Goal: Task Accomplishment & Management: Use online tool/utility

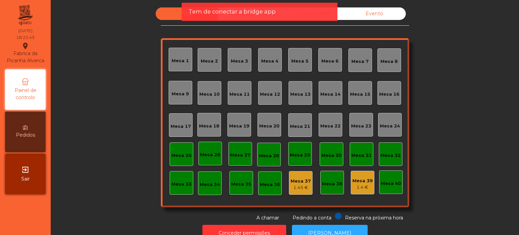
click at [113, 59] on div "Sala UBER/GLOVO/BOLT Consumo staff Evento [GEOGRAPHIC_DATA] 2 [GEOGRAPHIC_DATA]…" at bounding box center [285, 114] width 450 height 214
click at [254, 13] on span "Tem de conectar a bridge app" at bounding box center [231, 11] width 87 height 8
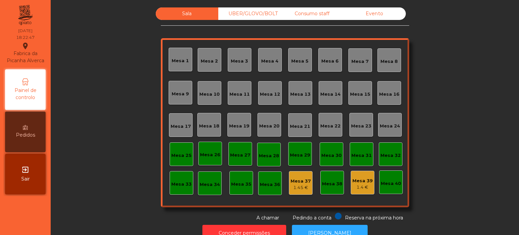
click at [308, 13] on div "Consumo staff" at bounding box center [312, 13] width 62 height 12
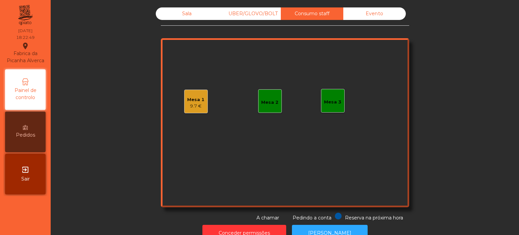
click at [196, 100] on div "Mesa 1" at bounding box center [195, 99] width 17 height 7
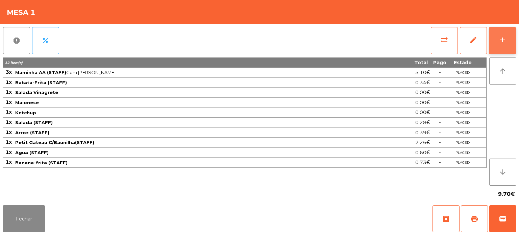
click at [504, 49] on button "add" at bounding box center [502, 40] width 27 height 27
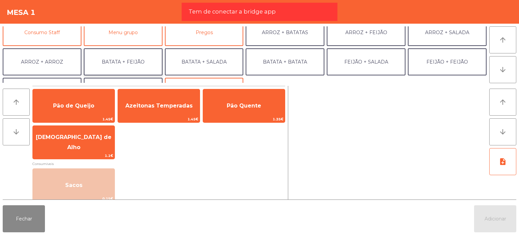
scroll to position [68, 0]
click at [71, 29] on button "Consumo Staff" at bounding box center [42, 31] width 79 height 27
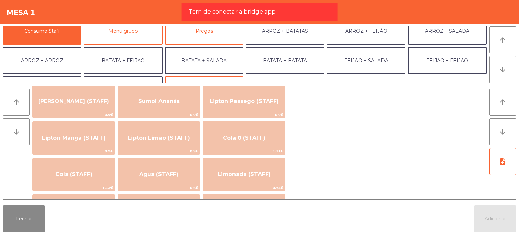
scroll to position [135, 0]
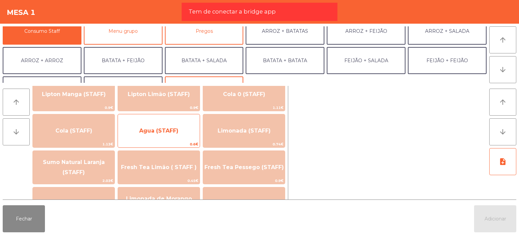
click at [185, 132] on span "Agua (STAFF)" at bounding box center [159, 131] width 82 height 18
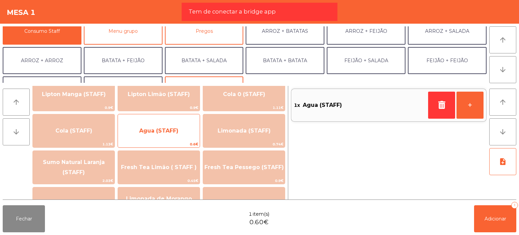
scroll to position [101, 0]
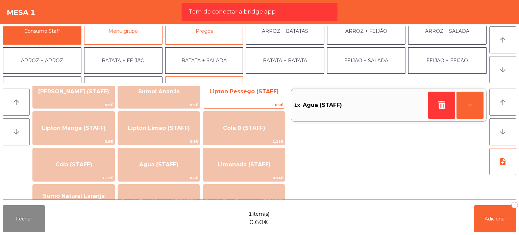
click at [259, 102] on span "0.9€" at bounding box center [244, 105] width 82 height 6
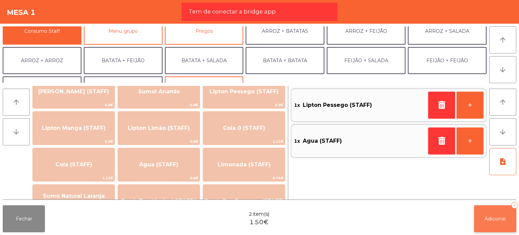
click at [486, 214] on button "Adicionar 2" at bounding box center [495, 218] width 42 height 27
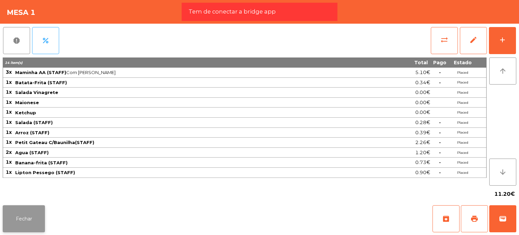
click at [24, 218] on button "Fechar" at bounding box center [24, 218] width 42 height 27
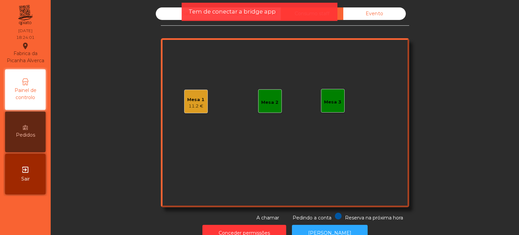
click at [100, 171] on div "Sala UBER/GLOVO/BOLT Consumo staff Evento Mesa 1 11.2 € Mesa 2 Mesa 3 Reserva n…" at bounding box center [285, 114] width 450 height 214
click at [176, 14] on div "Sala" at bounding box center [187, 13] width 62 height 12
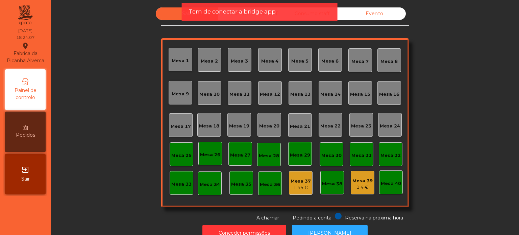
click at [474, 106] on div "Sala UBER/GLOVO/BOLT Consumo staff Evento [GEOGRAPHIC_DATA] 2 [GEOGRAPHIC_DATA]…" at bounding box center [285, 114] width 450 height 214
click at [352, 184] on div "1.4 €" at bounding box center [362, 187] width 20 height 7
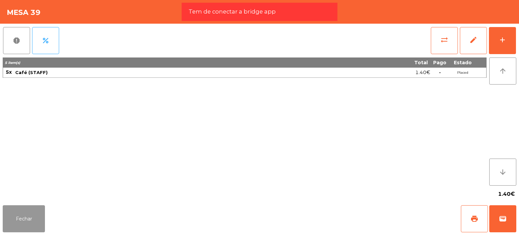
drag, startPoint x: 20, startPoint y: 210, endPoint x: 25, endPoint y: 210, distance: 4.8
click at [22, 210] on button "Fechar" at bounding box center [24, 218] width 42 height 27
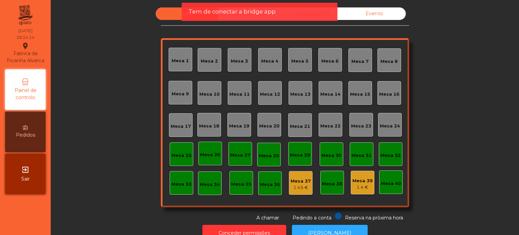
click at [299, 191] on div "Mesa 37 1.45 €" at bounding box center [301, 183] width 24 height 24
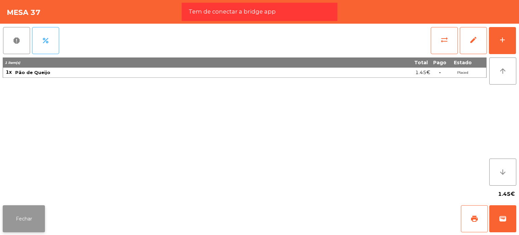
click at [13, 212] on button "Fechar" at bounding box center [24, 218] width 42 height 27
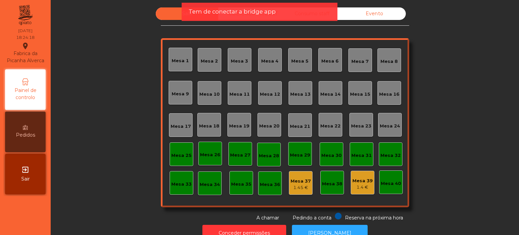
click at [481, 138] on div "Sala UBER/GLOVO/BOLT Consumo staff Evento [GEOGRAPHIC_DATA] 2 [GEOGRAPHIC_DATA]…" at bounding box center [285, 114] width 450 height 214
